Goal: Task Accomplishment & Management: Manage account settings

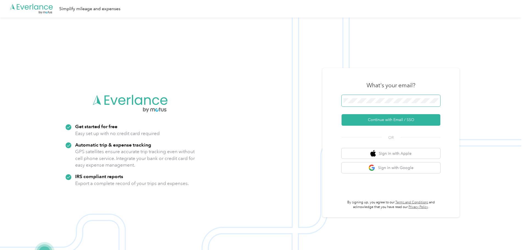
click at [401, 97] on span at bounding box center [390, 101] width 99 height 12
click at [396, 117] on button "Continue with Email / SSO" at bounding box center [390, 120] width 99 height 12
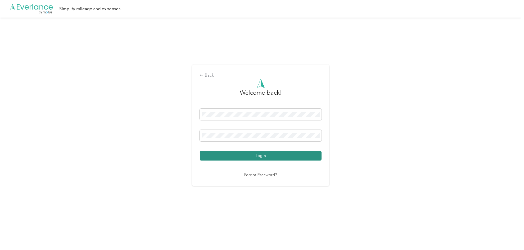
click at [261, 157] on button "Login" at bounding box center [261, 156] width 122 height 10
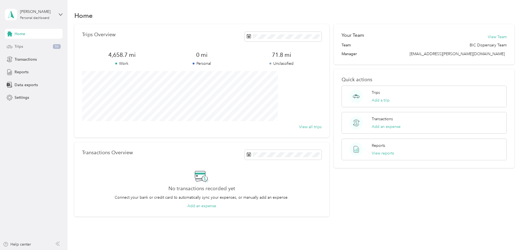
click at [25, 47] on div "Trips 86" at bounding box center [34, 47] width 58 height 10
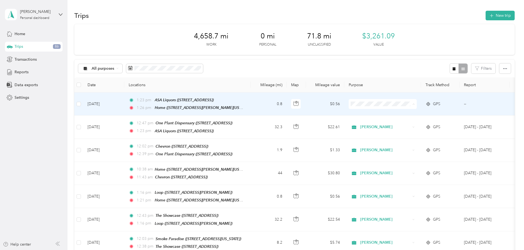
click at [413, 113] on span "[PERSON_NAME]" at bounding box center [424, 114] width 51 height 6
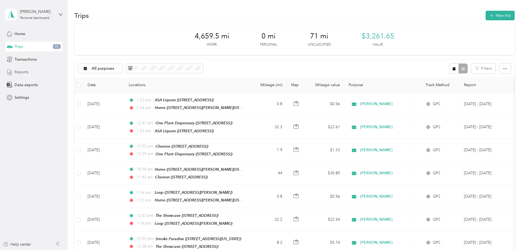
click at [22, 71] on span "Reports" at bounding box center [22, 72] width 14 height 6
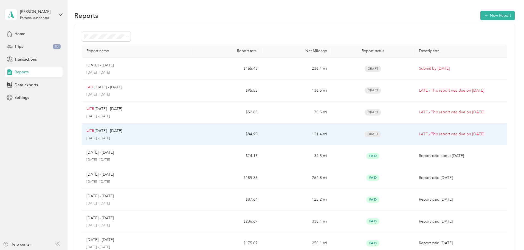
click at [218, 134] on td "$84.98" at bounding box center [227, 134] width 69 height 22
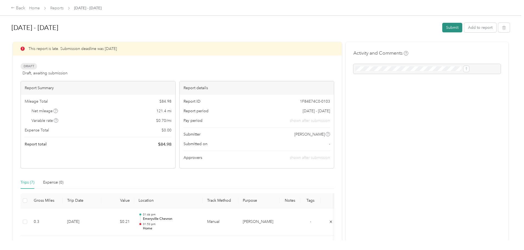
click at [442, 27] on button "Submit" at bounding box center [452, 28] width 20 height 10
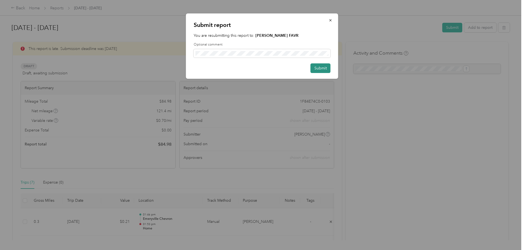
click at [324, 70] on button "Submit" at bounding box center [320, 68] width 20 height 10
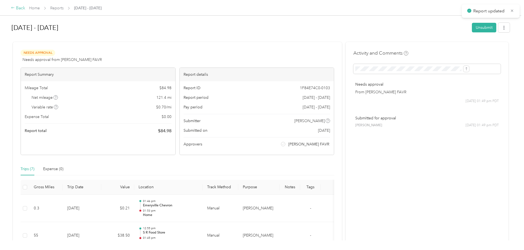
click at [25, 8] on div "Back" at bounding box center [18, 8] width 14 height 7
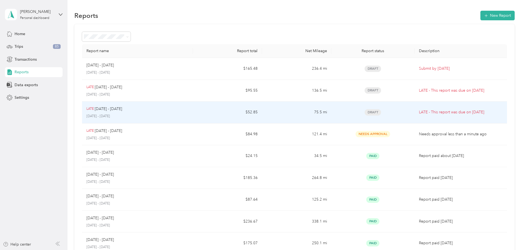
click at [419, 112] on p "LATE - This report was due on [DATE]" at bounding box center [461, 112] width 84 height 6
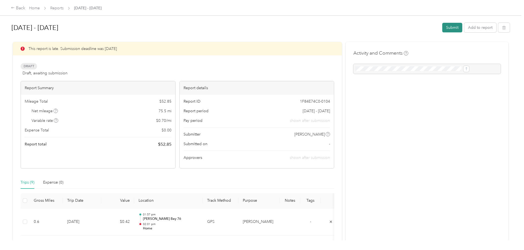
click at [442, 29] on button "Submit" at bounding box center [452, 28] width 20 height 10
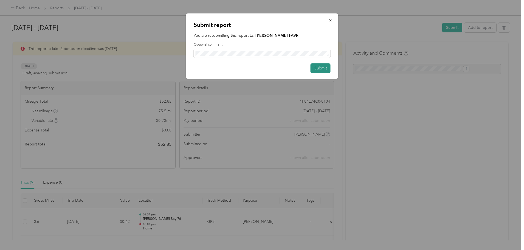
click at [326, 69] on button "Submit" at bounding box center [320, 68] width 20 height 10
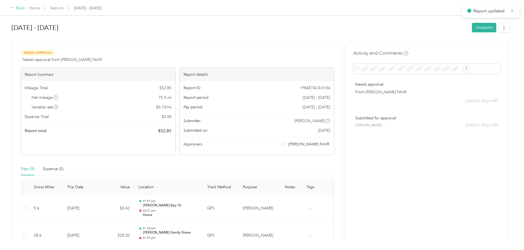
click at [25, 8] on div "Back" at bounding box center [18, 8] width 14 height 7
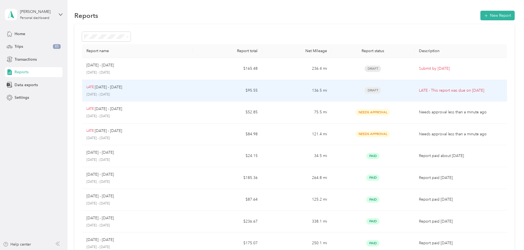
click at [419, 88] on p "LATE - This report was due on [DATE]" at bounding box center [461, 90] width 84 height 6
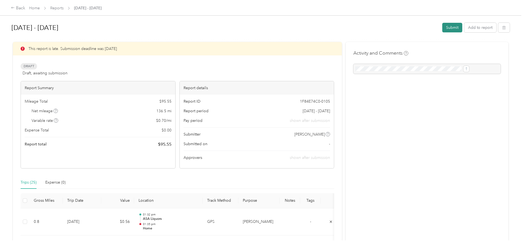
click at [442, 28] on button "Submit" at bounding box center [452, 28] width 20 height 10
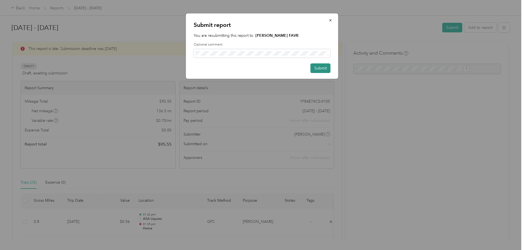
click at [321, 69] on button "Submit" at bounding box center [320, 68] width 20 height 10
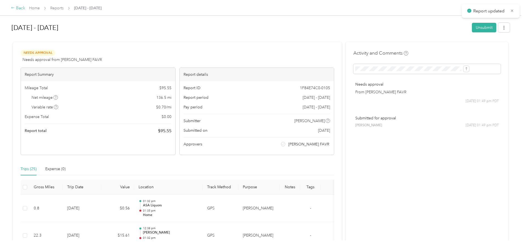
click at [25, 8] on div "Back" at bounding box center [18, 8] width 14 height 7
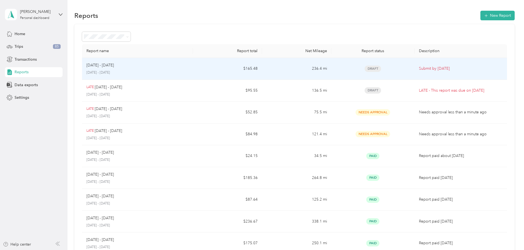
click at [364, 67] on span "Draft" at bounding box center [372, 69] width 16 height 6
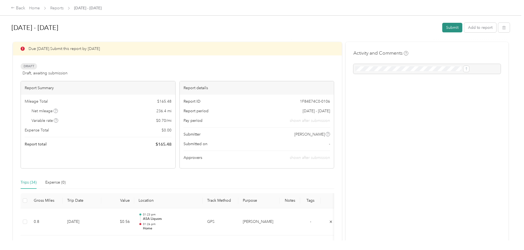
click at [442, 27] on button "Submit" at bounding box center [452, 28] width 20 height 10
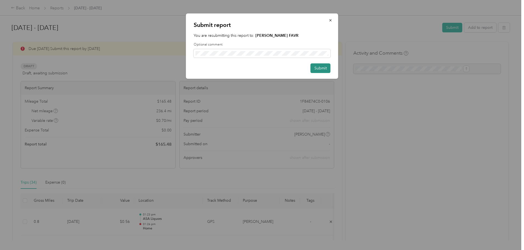
click at [327, 67] on button "Submit" at bounding box center [320, 68] width 20 height 10
